Goal: Use online tool/utility

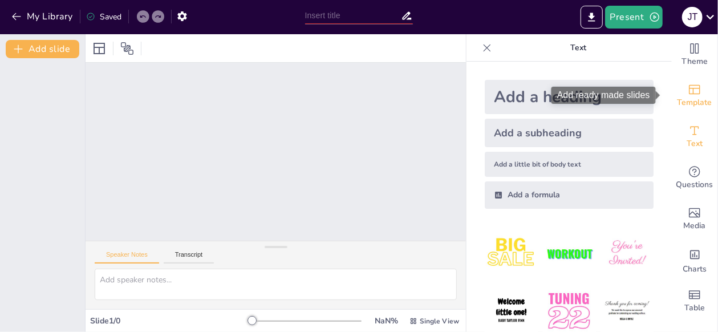
click at [689, 94] on icon "Add ready made slides" at bounding box center [694, 90] width 11 height 10
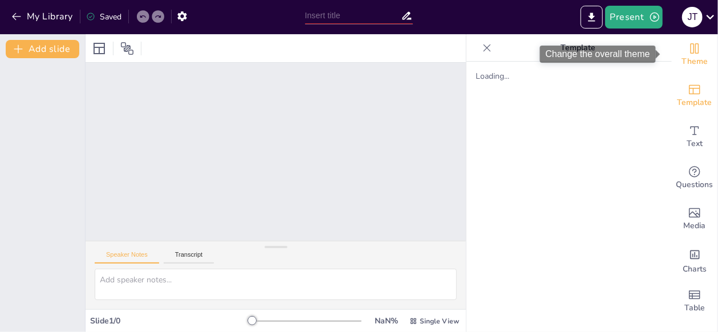
click at [682, 64] on span "Theme" at bounding box center [695, 61] width 26 height 13
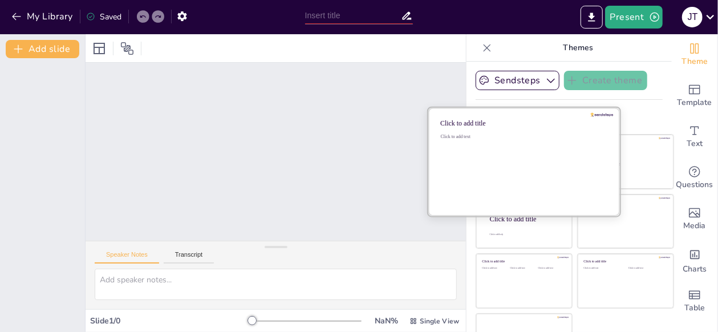
click at [503, 167] on div "Click to add text" at bounding box center [522, 168] width 163 height 71
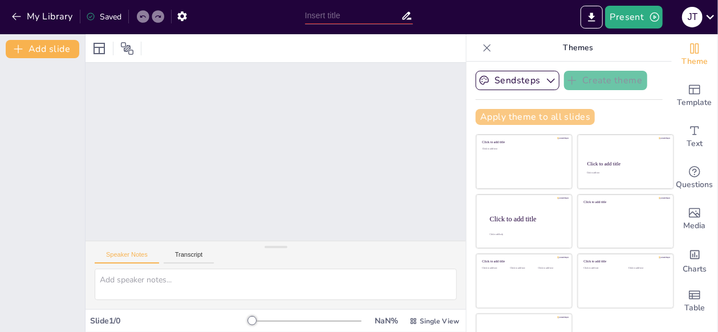
click at [536, 118] on button "Apply theme to all slides" at bounding box center [535, 117] width 119 height 16
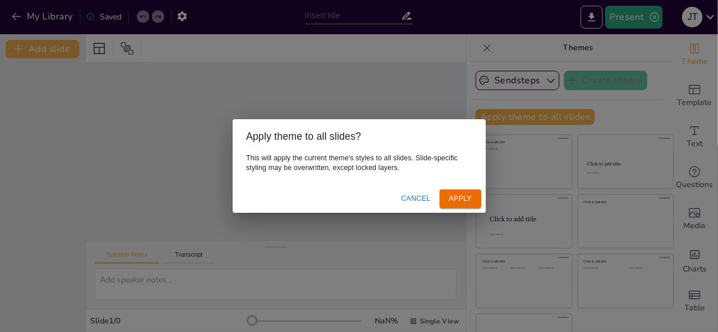
click at [452, 196] on button "Apply" at bounding box center [460, 198] width 41 height 19
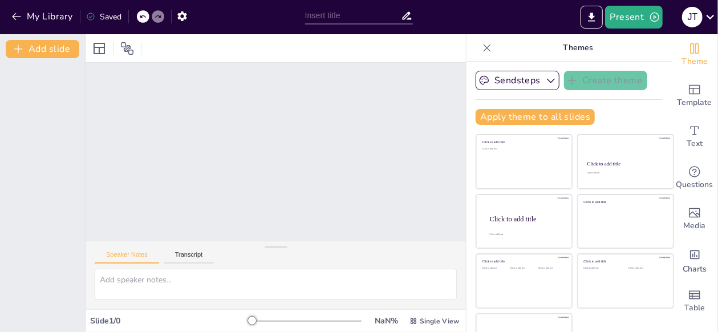
click at [138, 19] on div at bounding box center [143, 16] width 13 height 13
click at [19, 14] on icon "button" at bounding box center [16, 16] width 11 height 11
click at [54, 15] on button "My Library" at bounding box center [43, 16] width 69 height 18
click at [13, 12] on icon "button" at bounding box center [16, 16] width 11 height 11
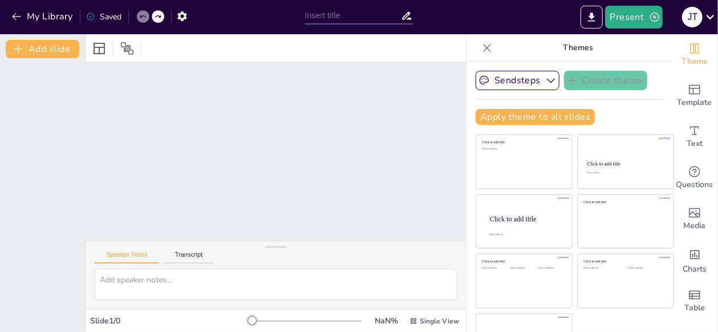
scroll to position [34, 0]
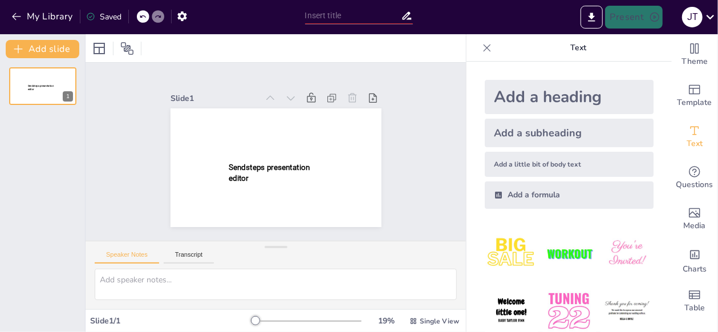
type input "New Sendsteps"
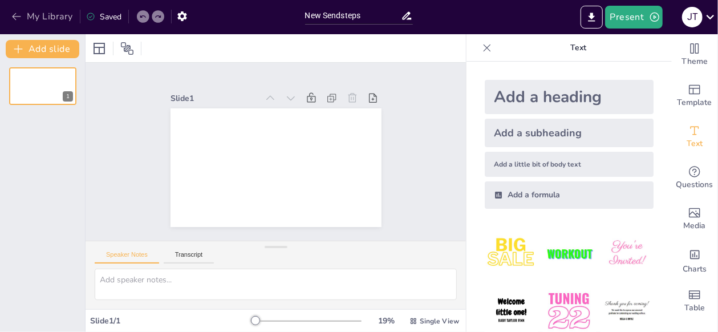
click at [15, 15] on icon "button" at bounding box center [16, 16] width 11 height 11
